Goal: Transaction & Acquisition: Purchase product/service

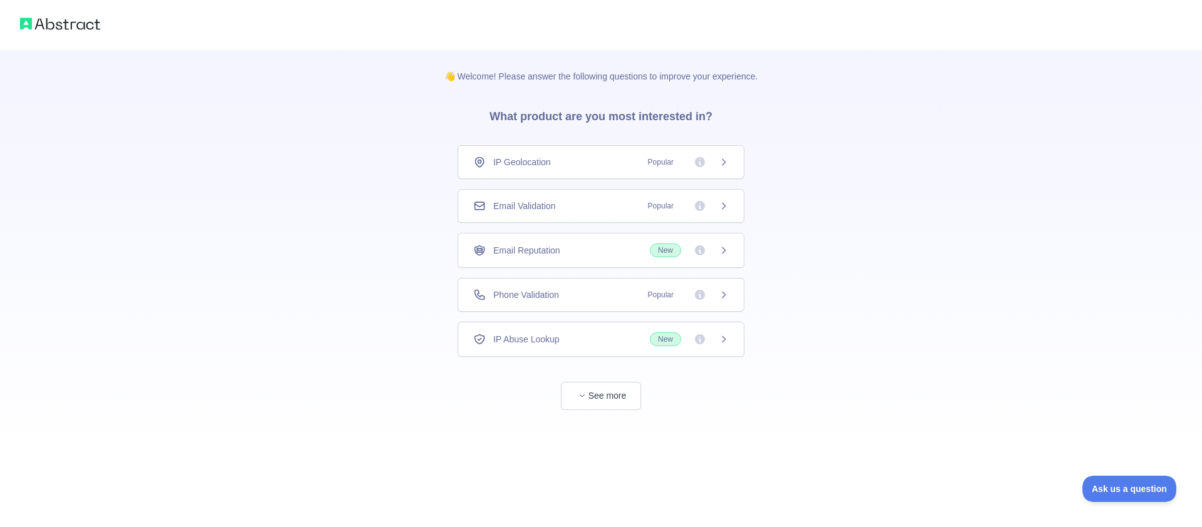
click at [560, 250] on span "Email Reputation" at bounding box center [526, 250] width 67 height 13
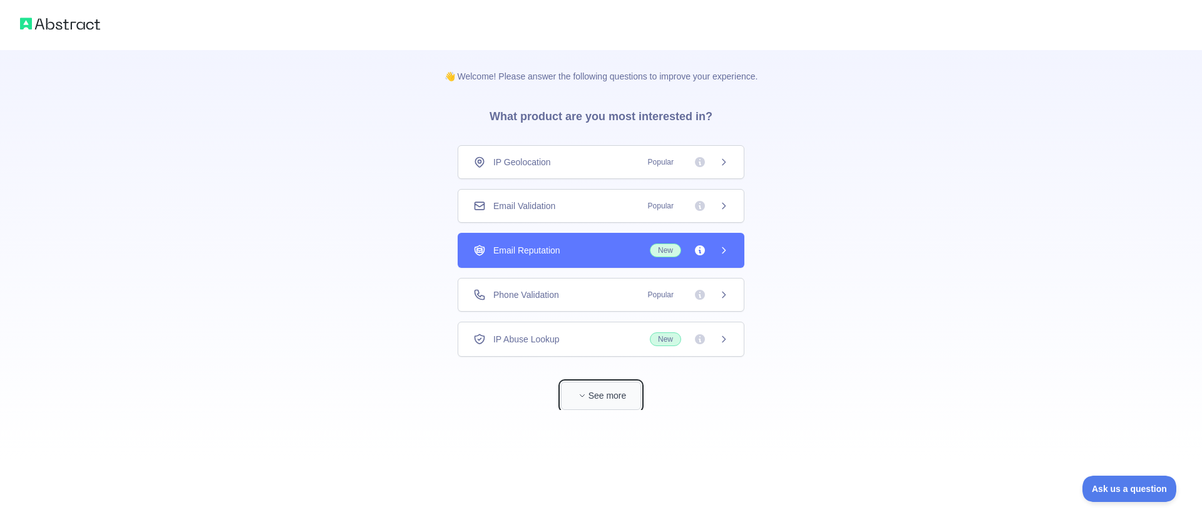
click at [604, 387] on button "See more" at bounding box center [601, 396] width 80 height 28
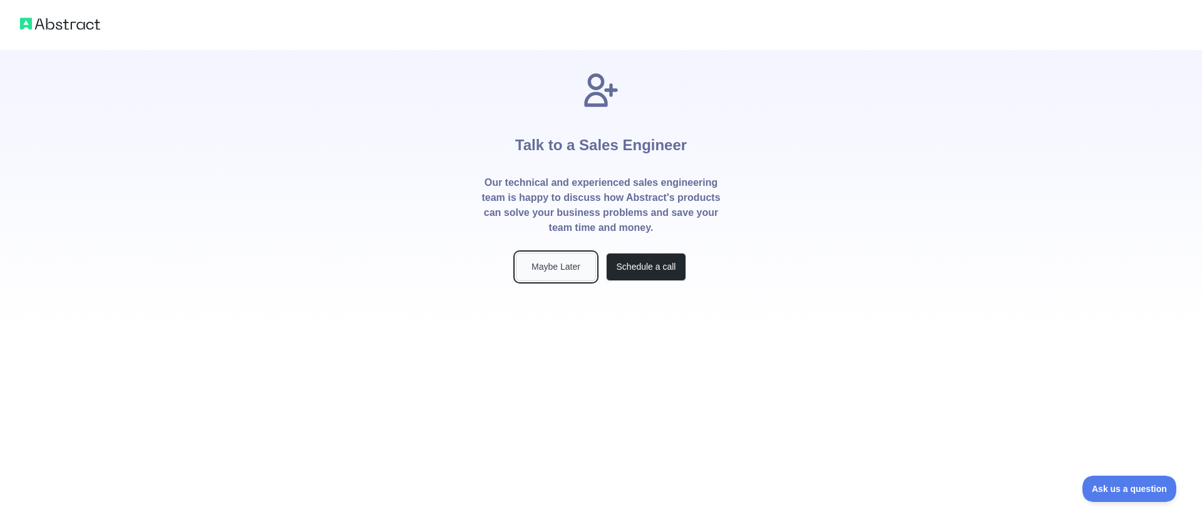
click at [566, 272] on button "Maybe Later" at bounding box center [556, 267] width 80 height 28
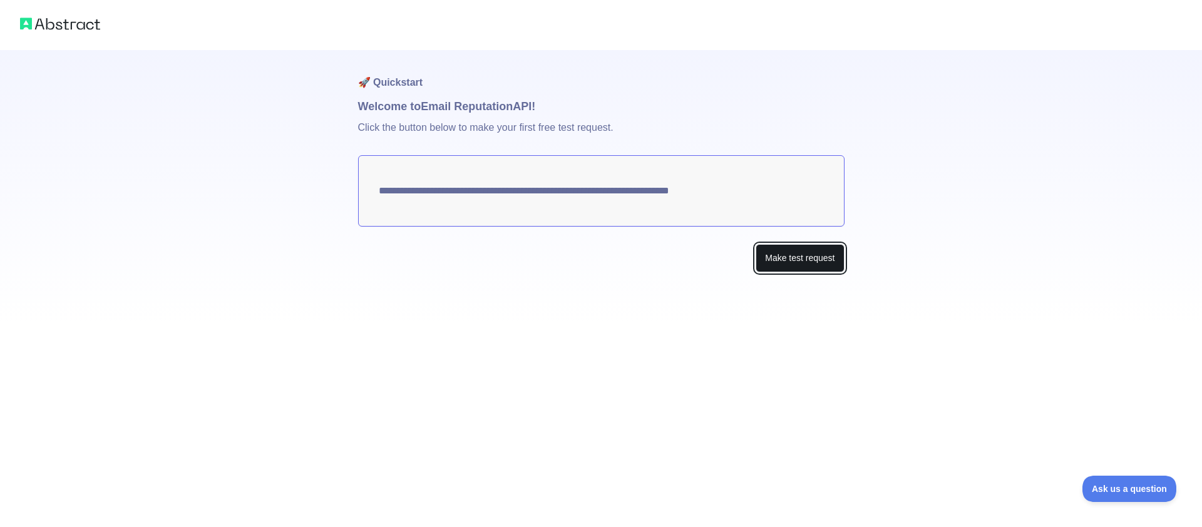
click at [788, 255] on button "Make test request" at bounding box center [800, 258] width 88 height 28
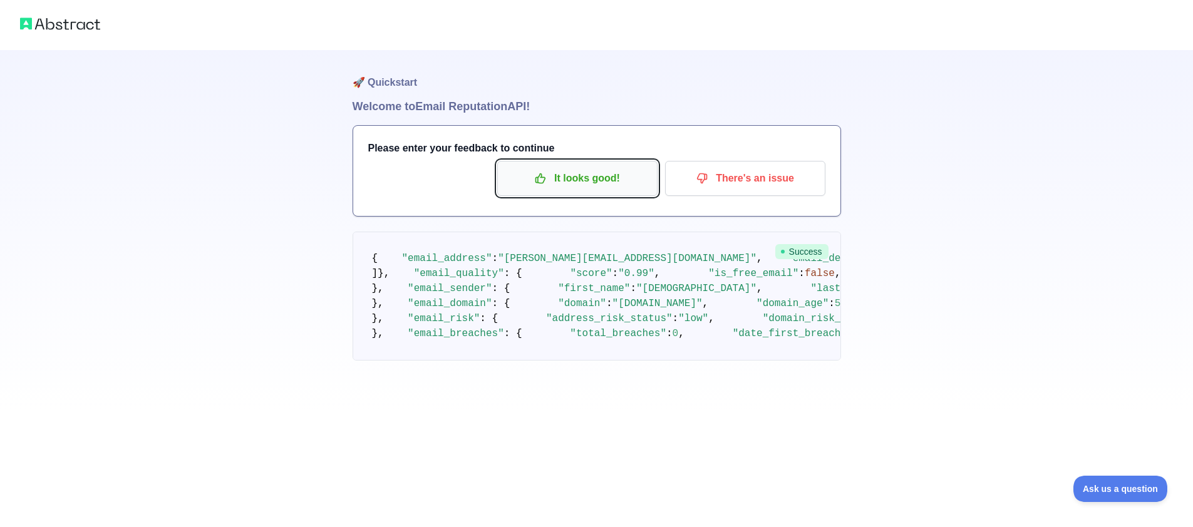
click at [579, 173] on p "It looks good!" at bounding box center [578, 178] width 142 height 21
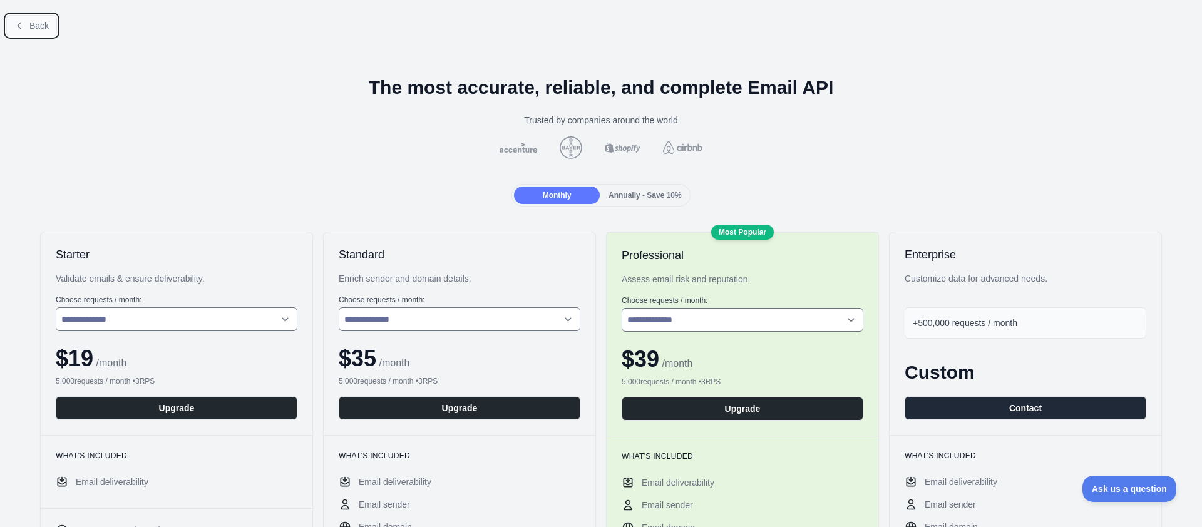
click at [31, 24] on span "Back" at bounding box center [38, 26] width 19 height 10
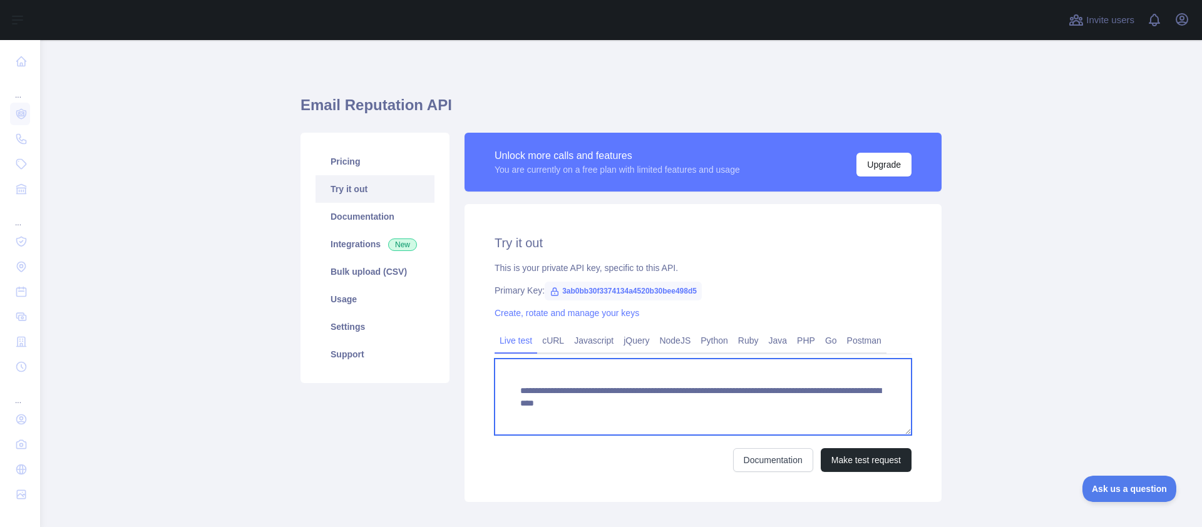
click at [608, 413] on textarea "**********" at bounding box center [703, 397] width 417 height 76
